Goal: Find specific page/section: Find specific page/section

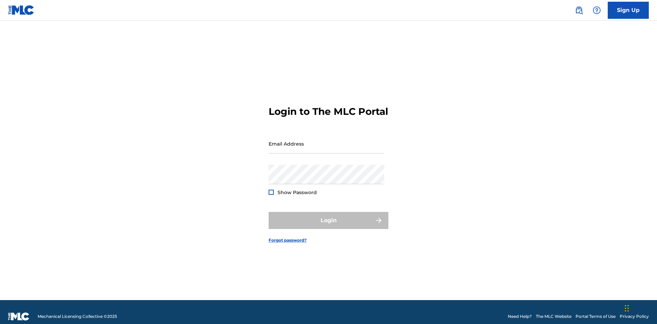
scroll to position [9, 0]
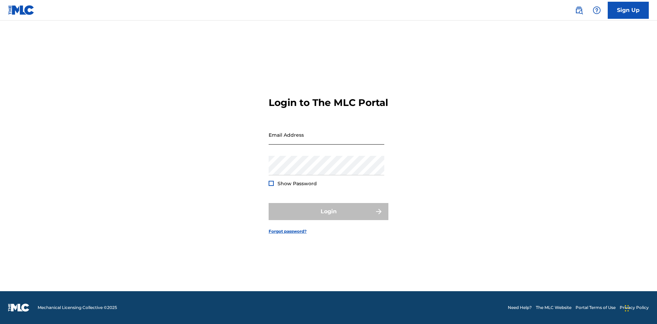
click at [326, 141] on input "Email Address" at bounding box center [327, 135] width 116 height 20
type input "[EMAIL_ADDRESS][DOMAIN_NAME]"
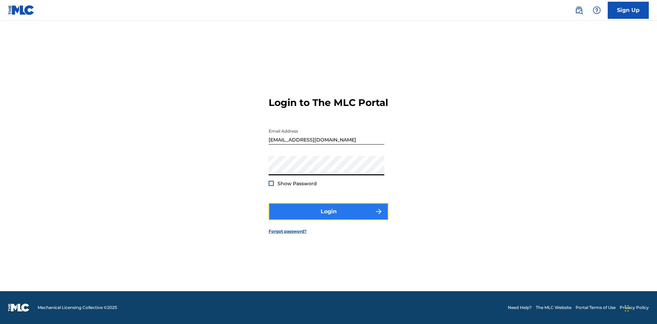
click at [328, 218] on button "Login" at bounding box center [329, 211] width 120 height 17
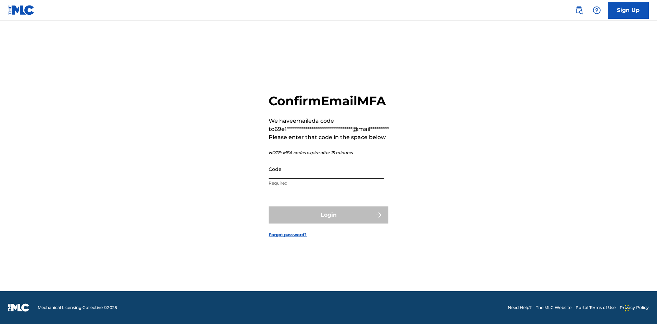
click at [326, 169] on input "Code" at bounding box center [327, 169] width 116 height 20
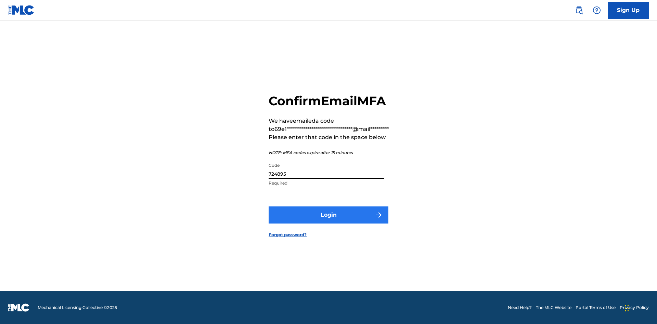
type input "724895"
click at [328, 215] on button "Login" at bounding box center [329, 215] width 120 height 17
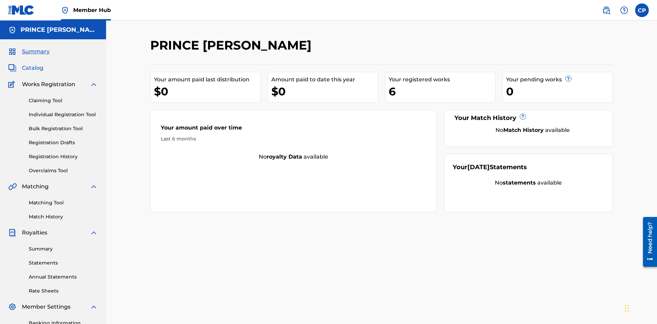
click at [33, 64] on span "Catalog" at bounding box center [33, 68] width 22 height 8
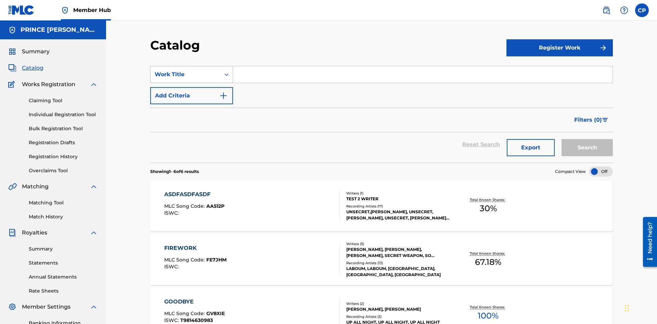
click at [185, 70] on div "Work Title" at bounding box center [186, 74] width 62 height 8
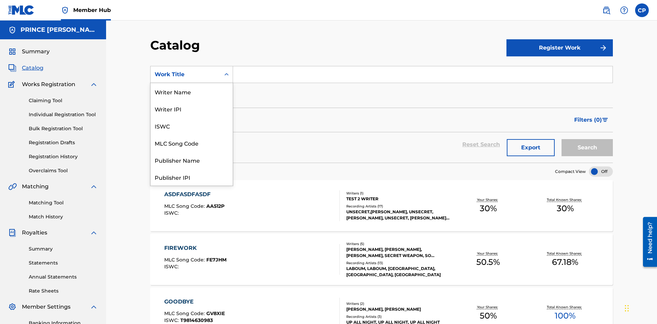
click at [192, 271] on div "Work Title" at bounding box center [192, 279] width 82 height 17
